Goal: Information Seeking & Learning: Learn about a topic

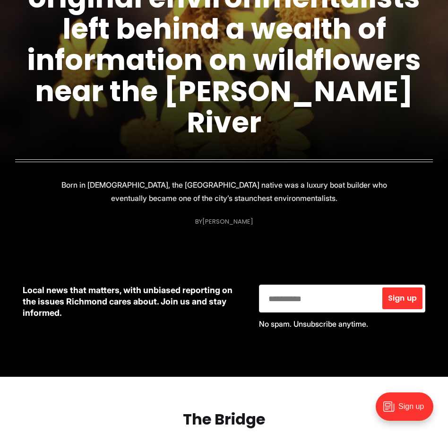
scroll to position [171, 0]
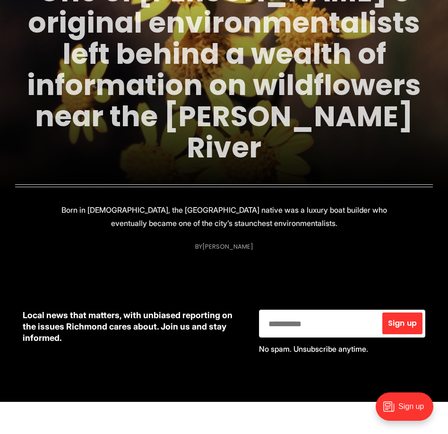
click at [187, 96] on link "One of [PERSON_NAME]'s original environmentalists left behind a wealth of infor…" at bounding box center [224, 70] width 394 height 196
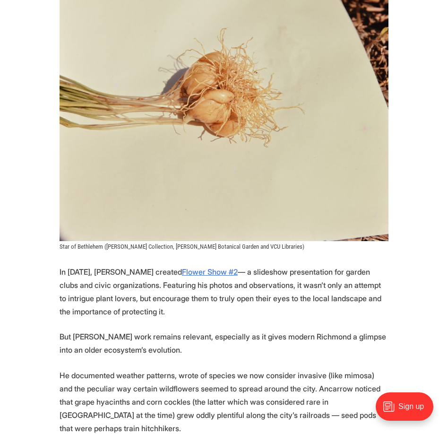
scroll to position [2359, 0]
